Goal: Navigation & Orientation: Find specific page/section

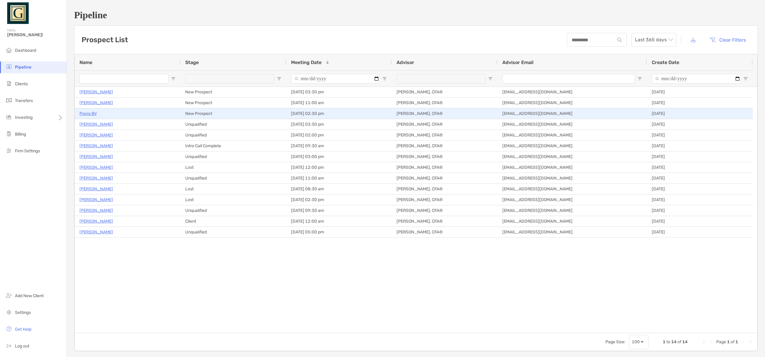
click at [90, 114] on p "Pooja BV" at bounding box center [88, 113] width 17 height 7
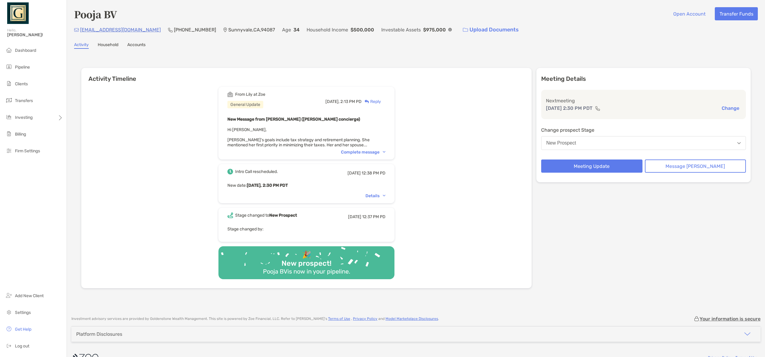
click at [365, 150] on div "Complete message" at bounding box center [363, 151] width 45 height 5
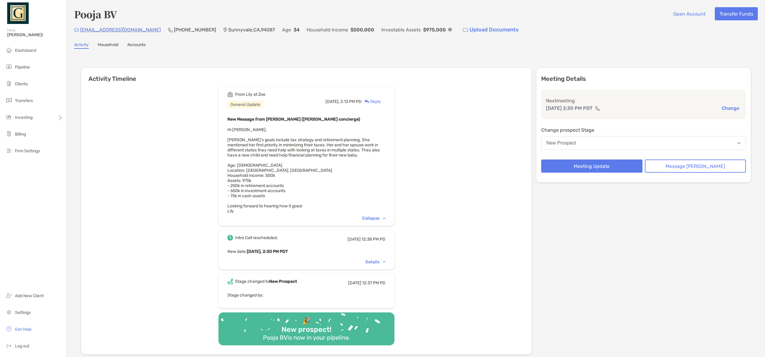
click at [315, 163] on div "New Message from [PERSON_NAME] ([PERSON_NAME] concierge) Hi [PERSON_NAME], [PER…" at bounding box center [307, 164] width 158 height 98
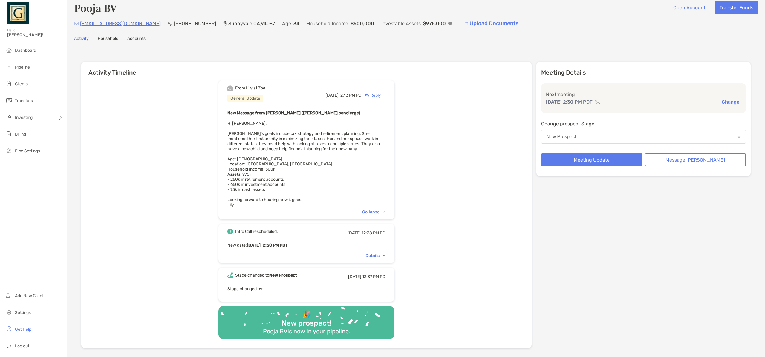
click at [285, 207] on div "New Message from [PERSON_NAME] ([PERSON_NAME] concierge) Hi [PERSON_NAME], [PER…" at bounding box center [307, 158] width 158 height 98
click at [468, 159] on div "From [PERSON_NAME] at [PERSON_NAME] General Update [DATE], 2:13 PM PD Reply New…" at bounding box center [306, 212] width 451 height 272
click at [27, 52] on span "Dashboard" at bounding box center [25, 50] width 21 height 5
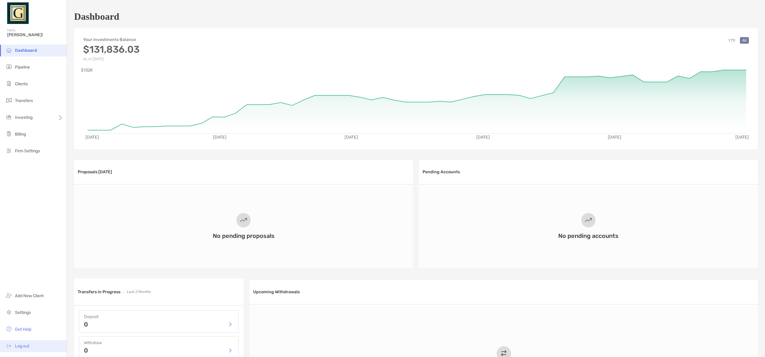
click at [25, 345] on span "Log out" at bounding box center [22, 345] width 14 height 5
